Goal: Transaction & Acquisition: Purchase product/service

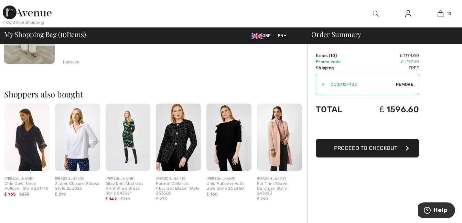
scroll to position [908, 0]
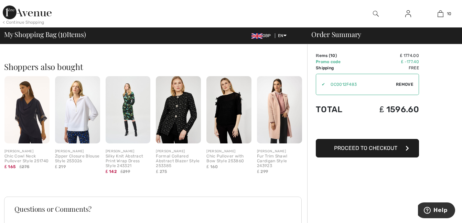
click at [31, 21] on div "< Continue Shopping" at bounding box center [24, 22] width 42 height 6
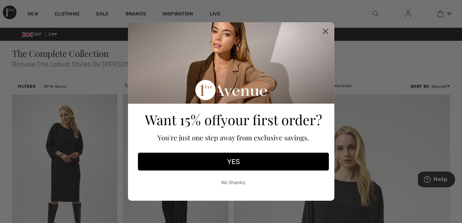
click at [33, 11] on div "Close dialog Want 15% off your first order? You're just one step away from excl…" at bounding box center [231, 111] width 462 height 223
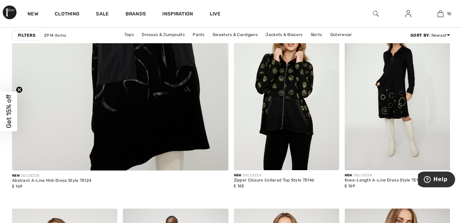
scroll to position [1842, 0]
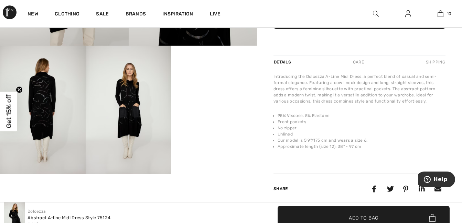
scroll to position [220, 0]
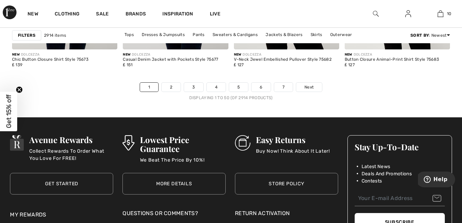
scroll to position [3028, 0]
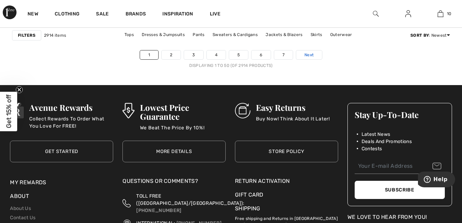
click at [306, 55] on span "Next" at bounding box center [308, 55] width 9 height 6
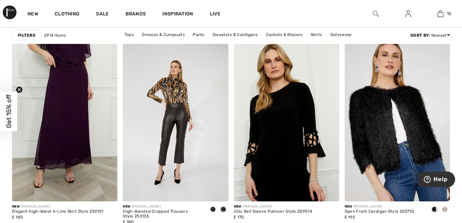
scroll to position [2483, 0]
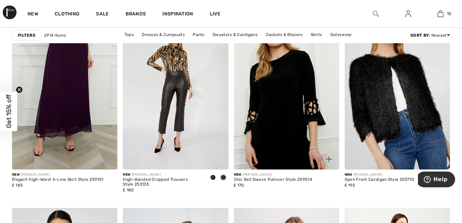
click at [328, 159] on img at bounding box center [328, 159] width 6 height 6
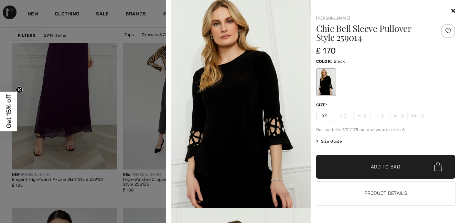
click at [452, 11] on icon at bounding box center [453, 10] width 4 height 5
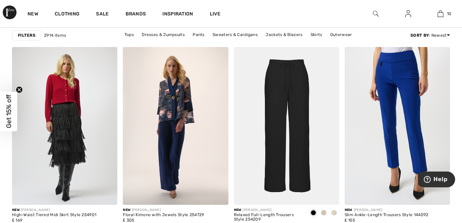
scroll to position [2854, 0]
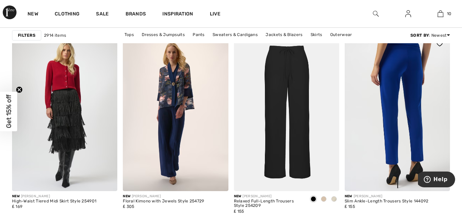
click at [396, 123] on img at bounding box center [396, 112] width 105 height 158
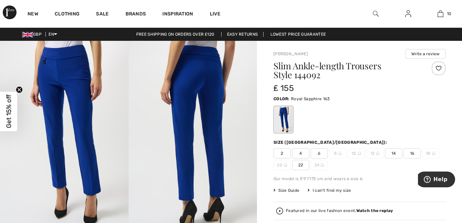
click at [393, 150] on span "14" at bounding box center [393, 153] width 17 height 10
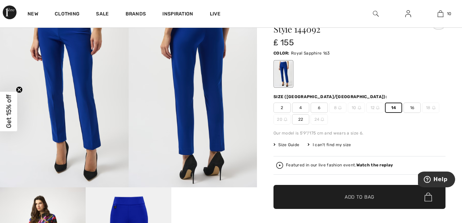
scroll to position [64, 0]
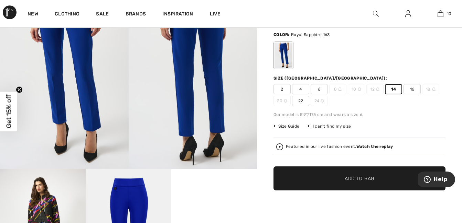
click at [355, 174] on span "✔ Added to Bag Add to Bag" at bounding box center [359, 179] width 172 height 24
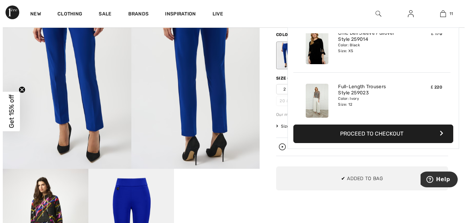
scroll to position [504, 0]
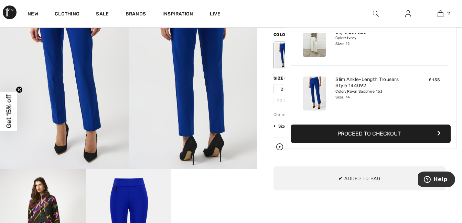
click at [277, 144] on img at bounding box center [279, 147] width 7 height 7
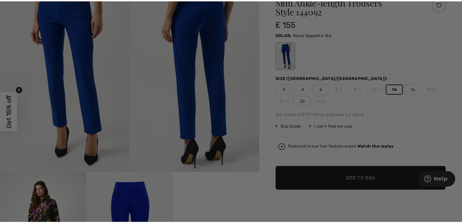
scroll to position [0, 0]
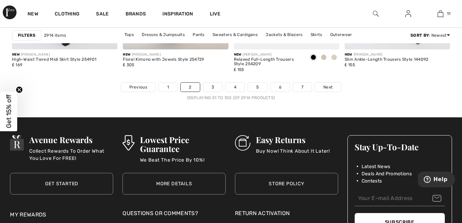
scroll to position [3010, 0]
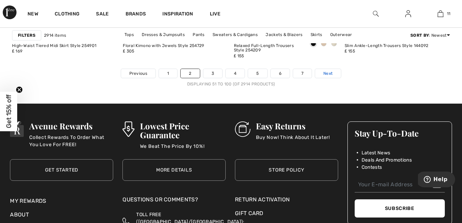
click at [330, 74] on span "Next" at bounding box center [327, 73] width 9 height 6
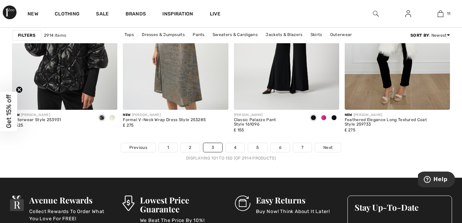
scroll to position [2977, 0]
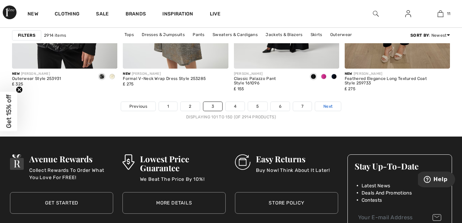
click at [329, 106] on span "Next" at bounding box center [327, 106] width 9 height 6
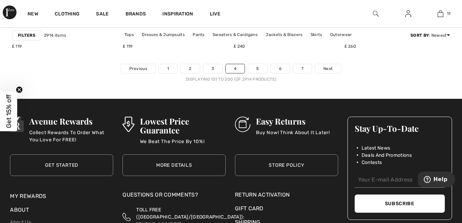
scroll to position [3028, 0]
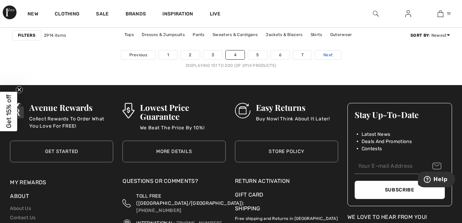
click at [328, 55] on span "Next" at bounding box center [327, 55] width 9 height 6
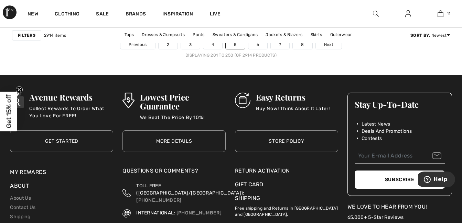
scroll to position [3033, 0]
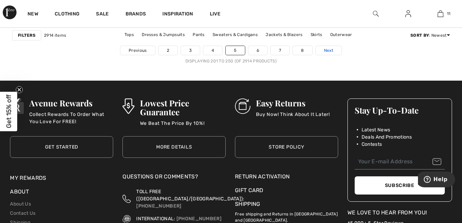
click at [331, 51] on span "Next" at bounding box center [328, 50] width 9 height 6
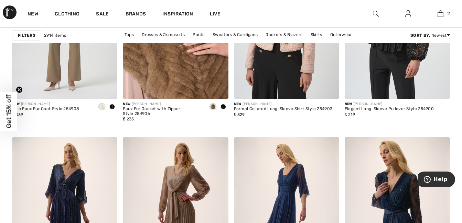
scroll to position [1182, 0]
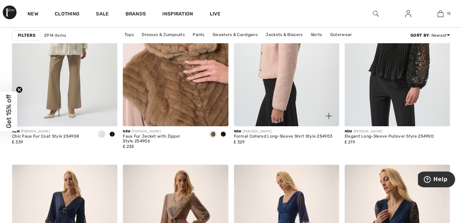
click at [292, 99] on img at bounding box center [286, 47] width 105 height 158
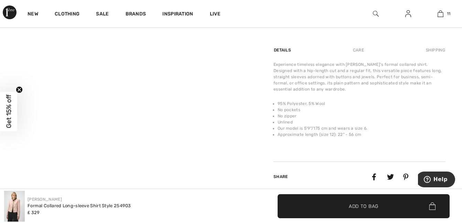
scroll to position [431, 0]
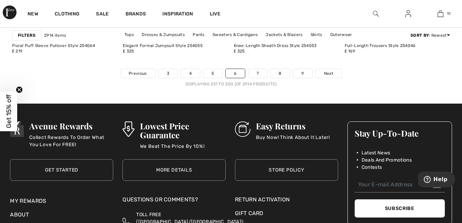
scroll to position [3028, 0]
